Goal: Task Accomplishment & Management: Manage account settings

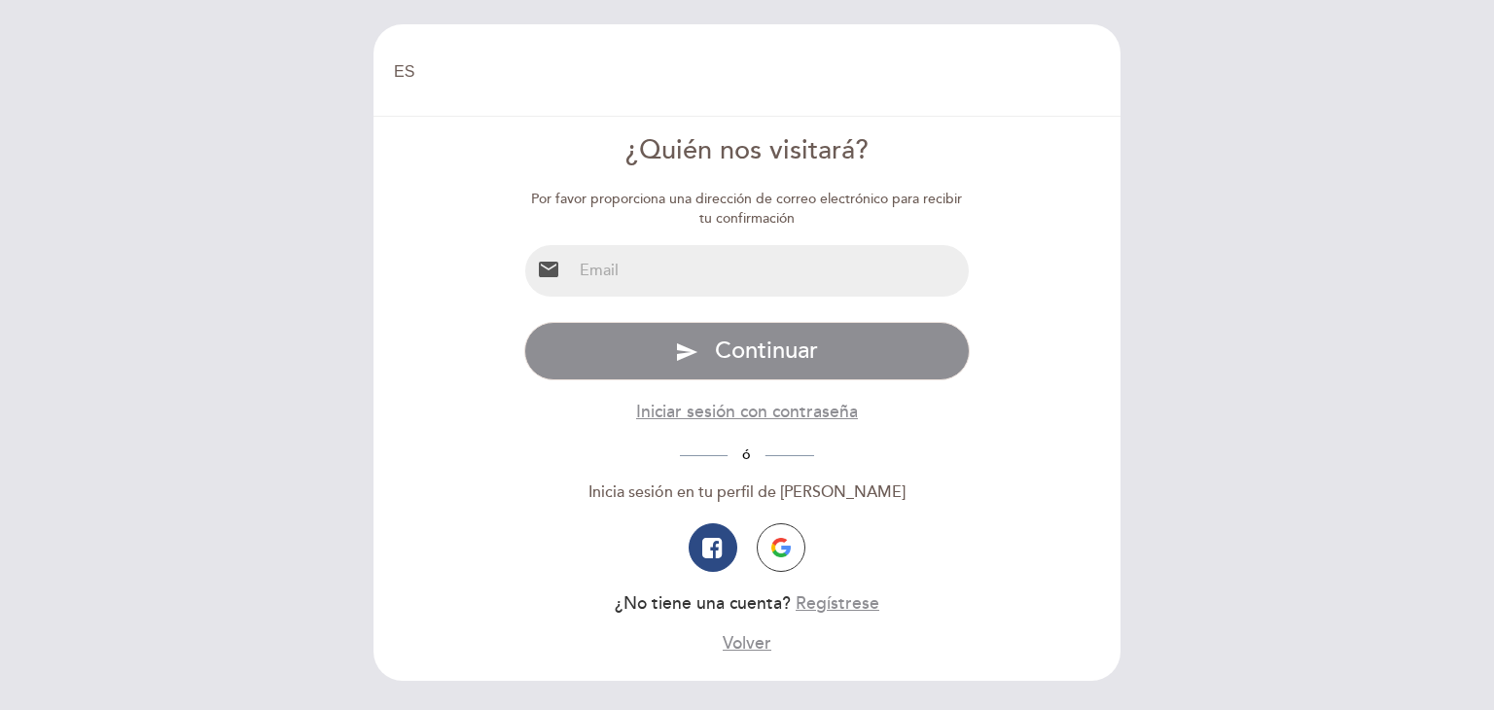
select select "es"
click at [647, 270] on input "email" at bounding box center [771, 271] width 398 height 52
type input "[EMAIL_ADDRESS][DOMAIN_NAME]"
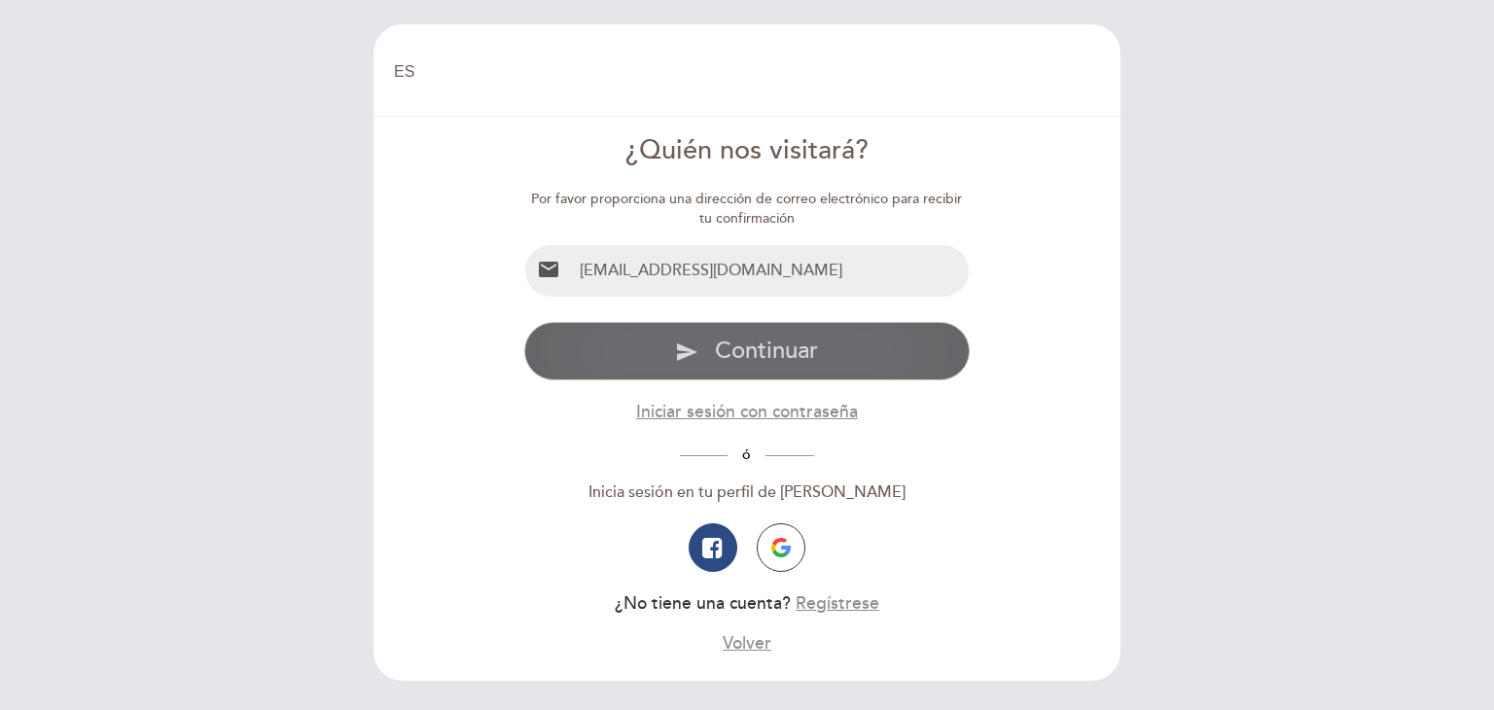
click at [768, 352] on span "Continuar" at bounding box center [766, 351] width 103 height 28
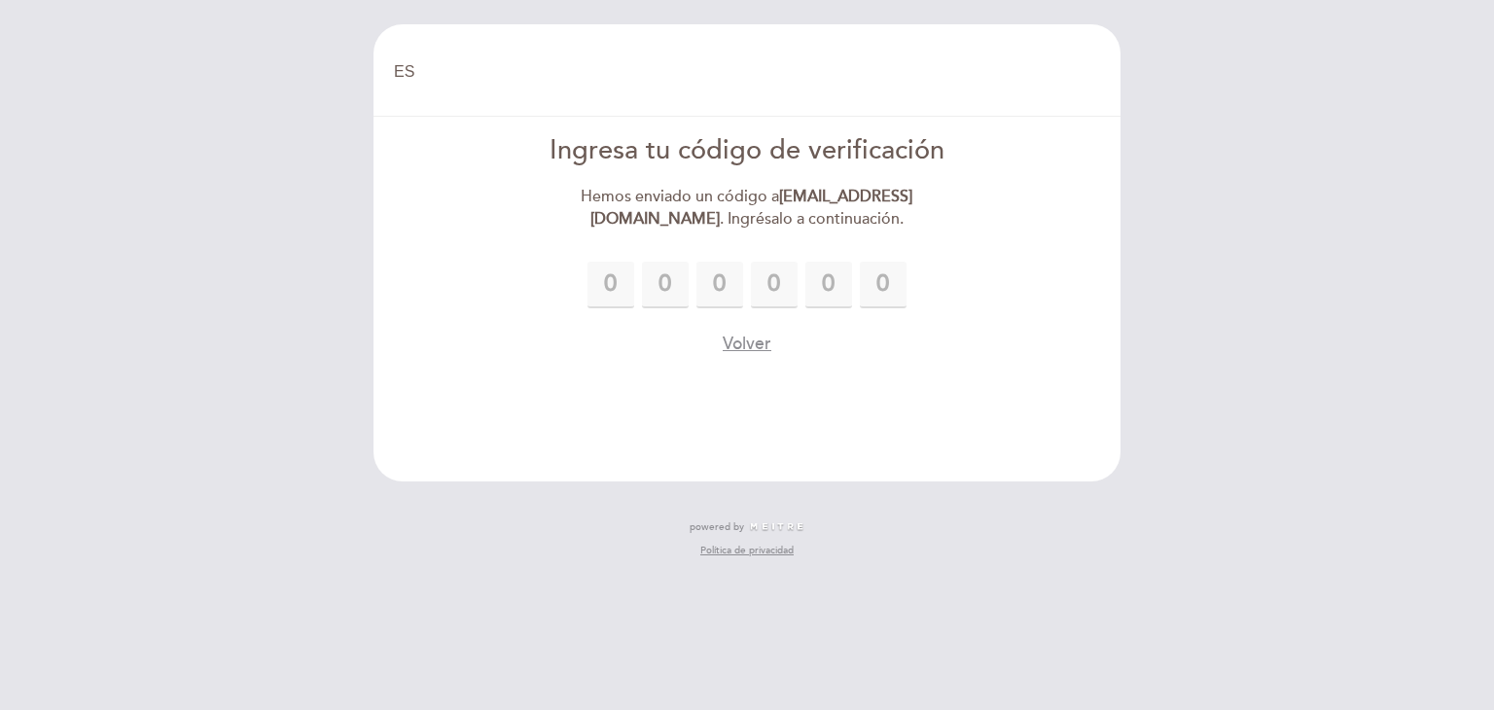
type input "2"
type input "1"
type input "7"
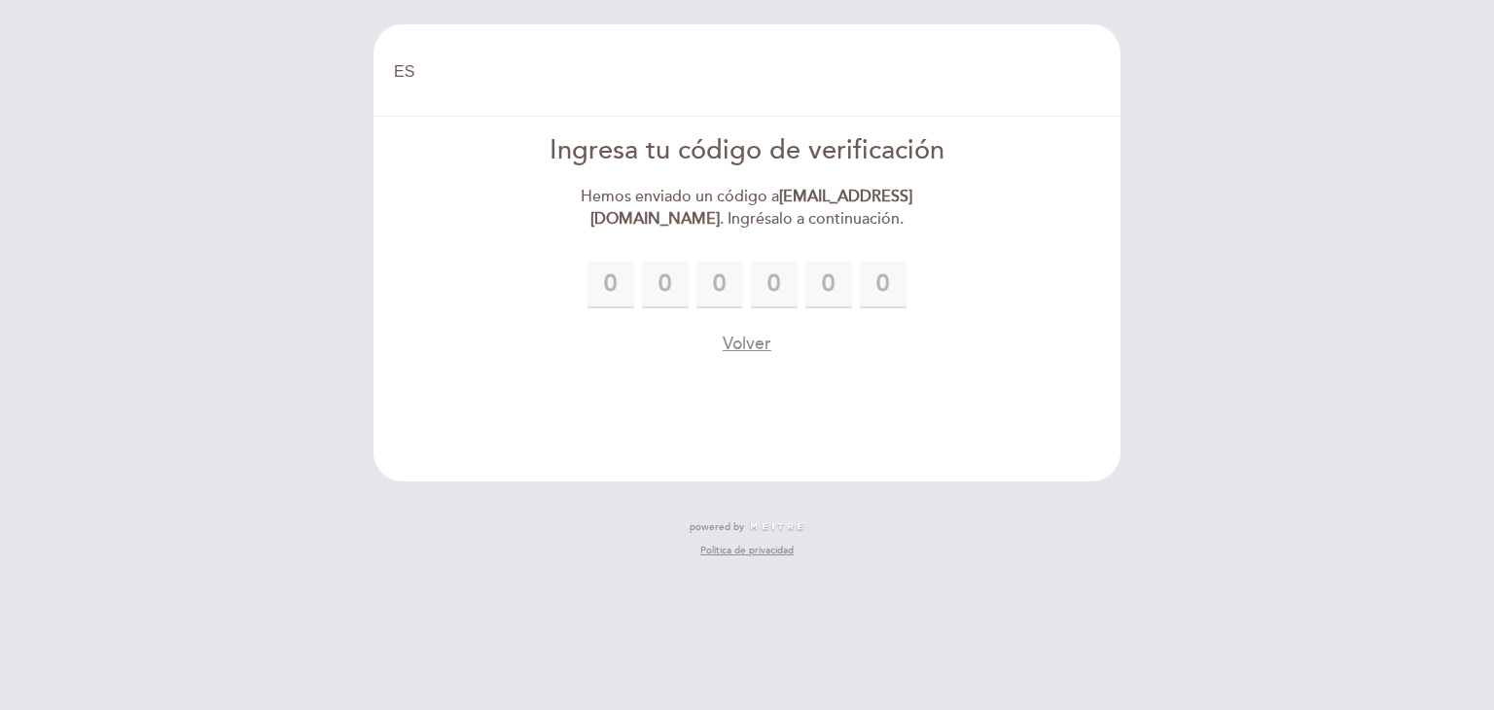
type input "0"
